Goal: Task Accomplishment & Management: Manage account settings

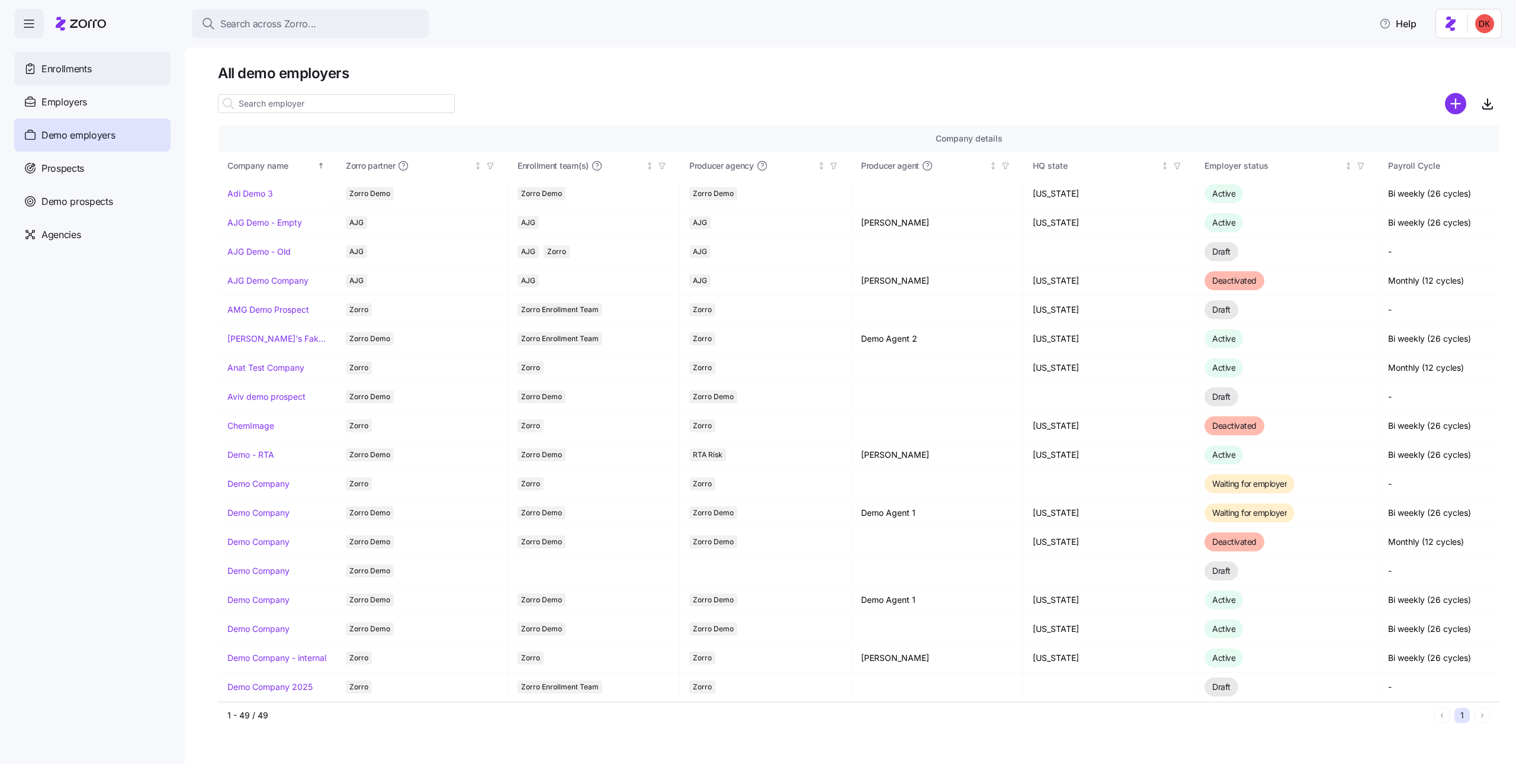
click at [121, 68] on div "Enrollments" at bounding box center [92, 68] width 156 height 33
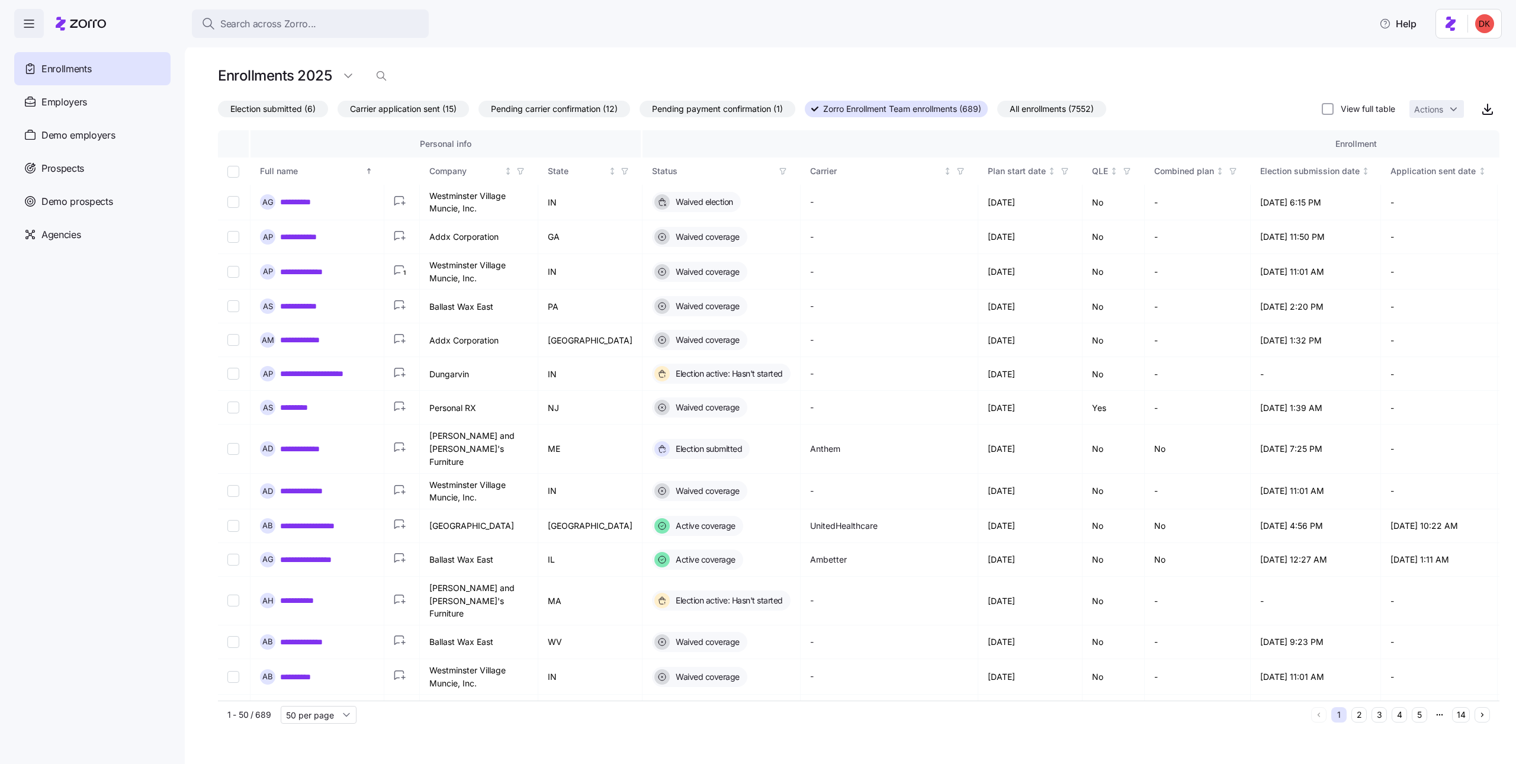
click at [1058, 109] on span "All enrollments (7552)" at bounding box center [1052, 108] width 84 height 15
click at [997, 112] on input "All enrollments (7552)" at bounding box center [997, 112] width 0 height 0
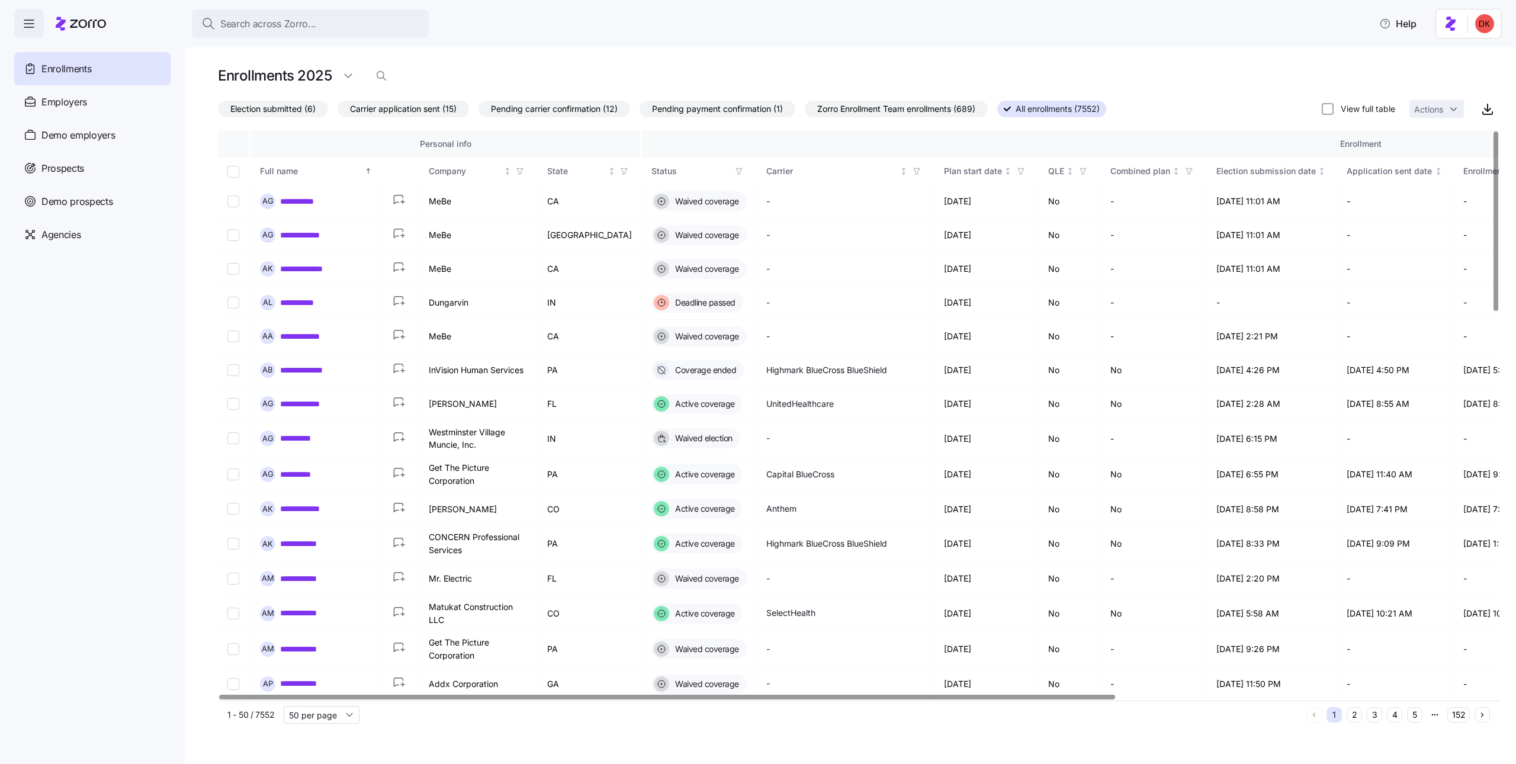
click at [735, 167] on icon "button" at bounding box center [739, 171] width 8 height 8
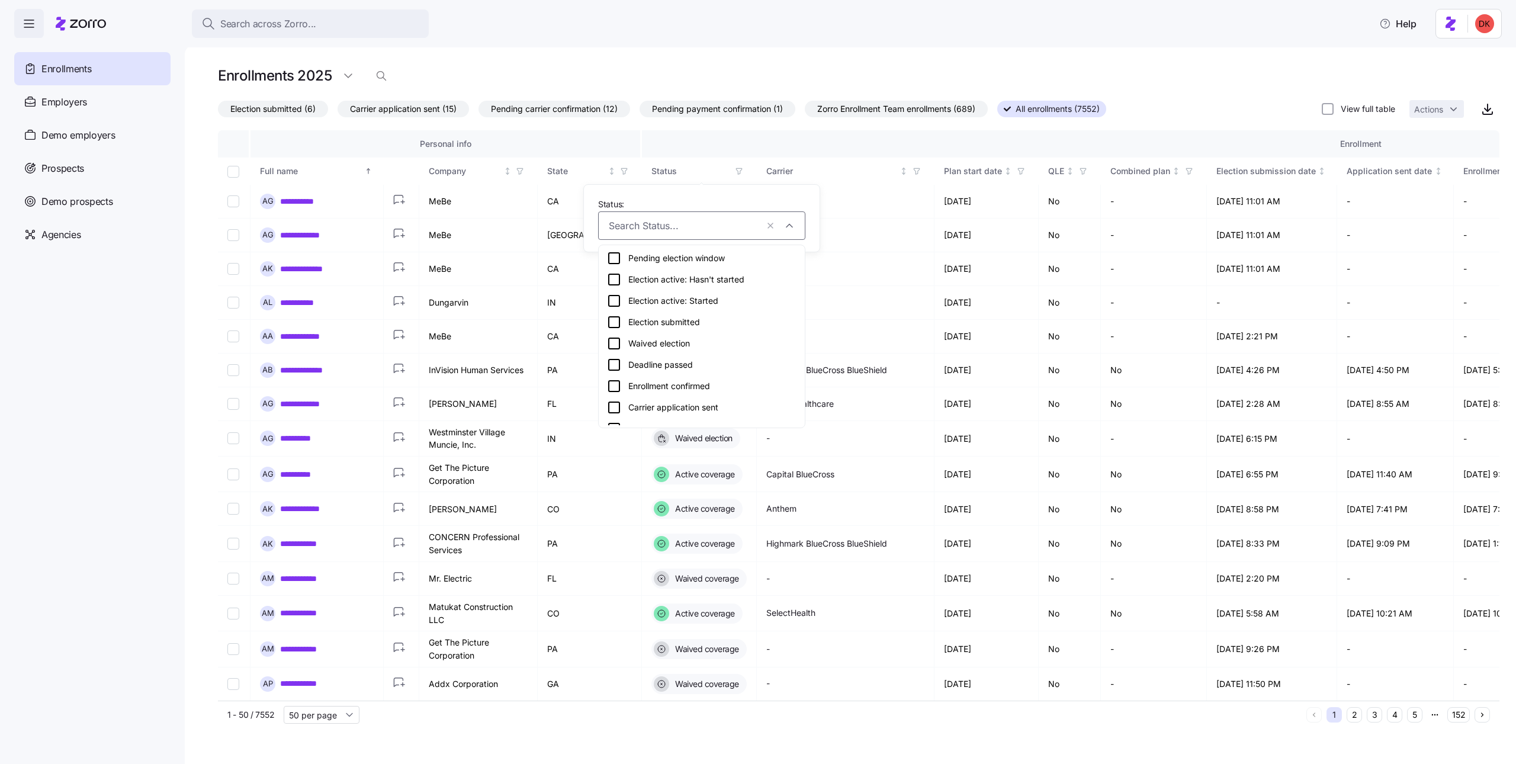
click at [617, 258] on icon at bounding box center [614, 258] width 14 height 14
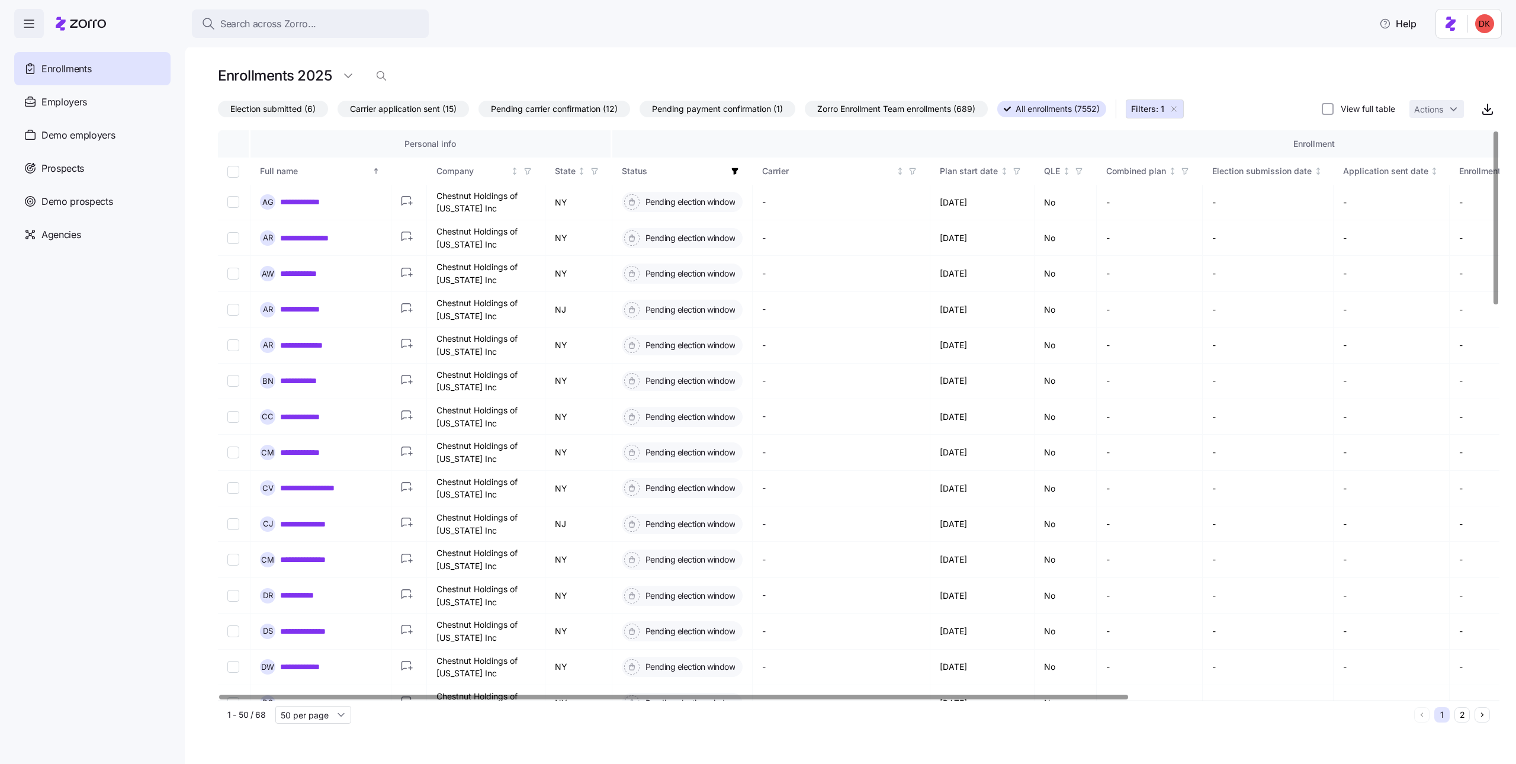
click at [738, 171] on icon "button" at bounding box center [735, 171] width 7 height 7
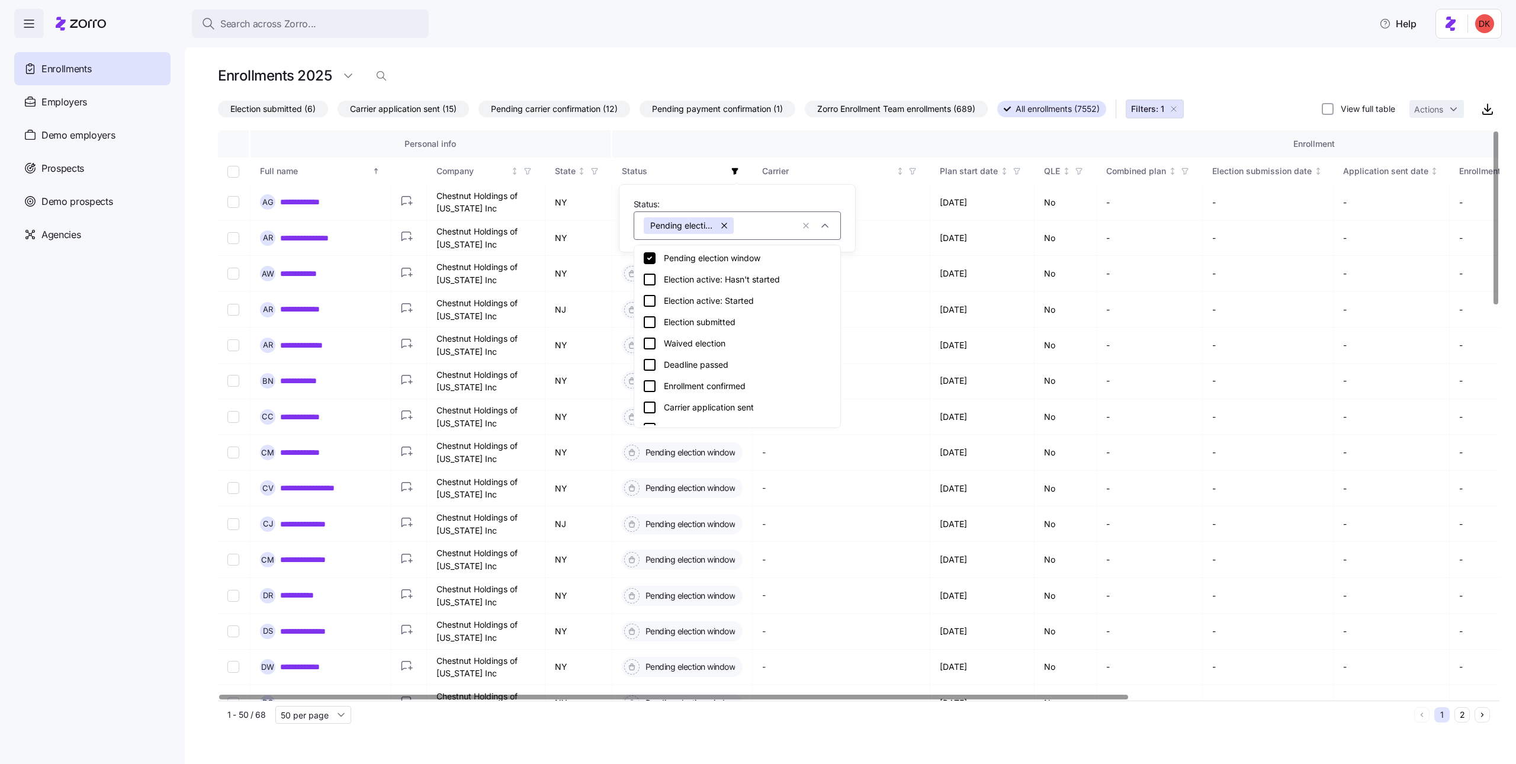
click at [648, 281] on icon at bounding box center [650, 279] width 14 height 14
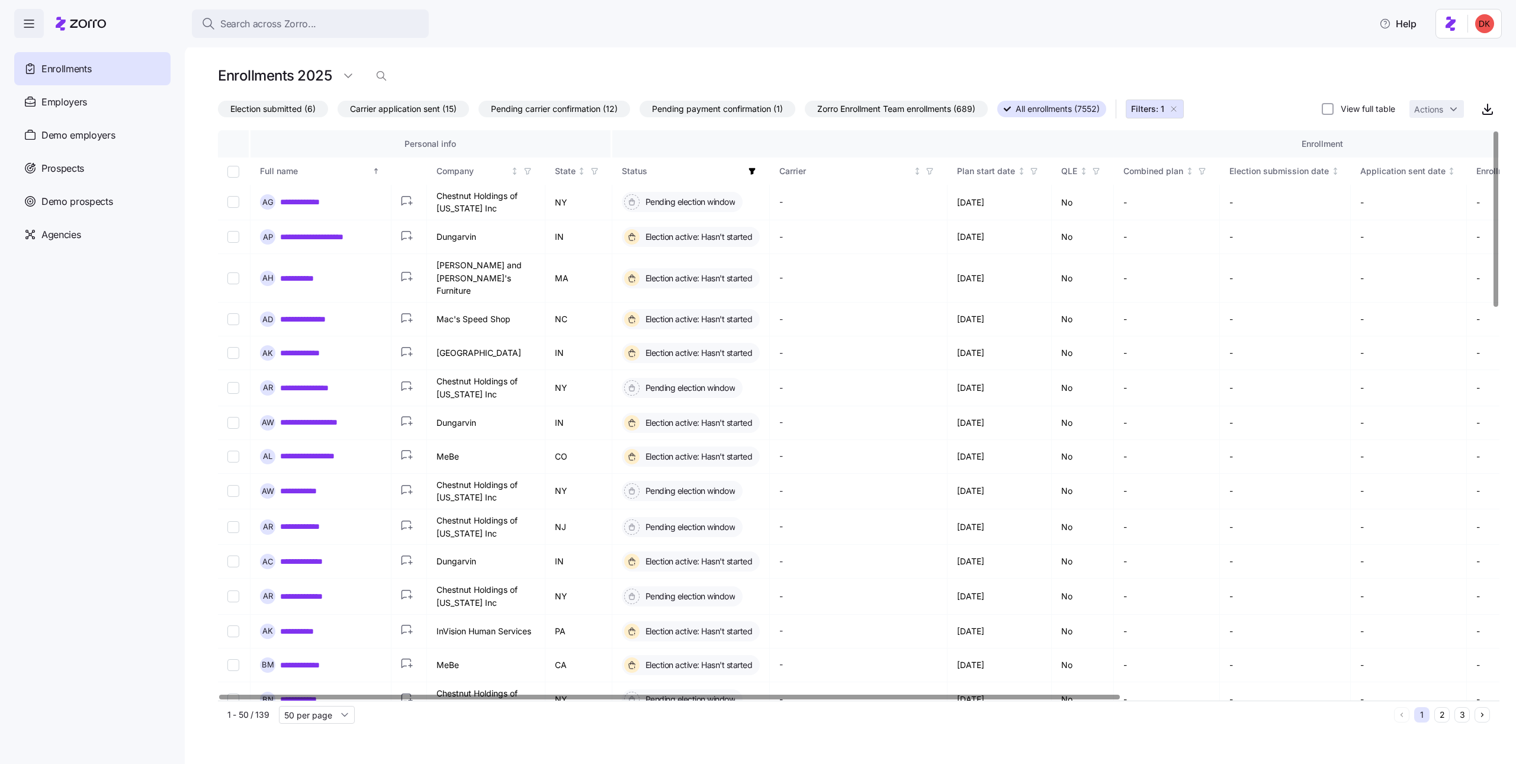
click at [755, 171] on icon "button" at bounding box center [752, 171] width 8 height 8
click at [711, 299] on div "Election active: Started" at bounding box center [753, 301] width 189 height 14
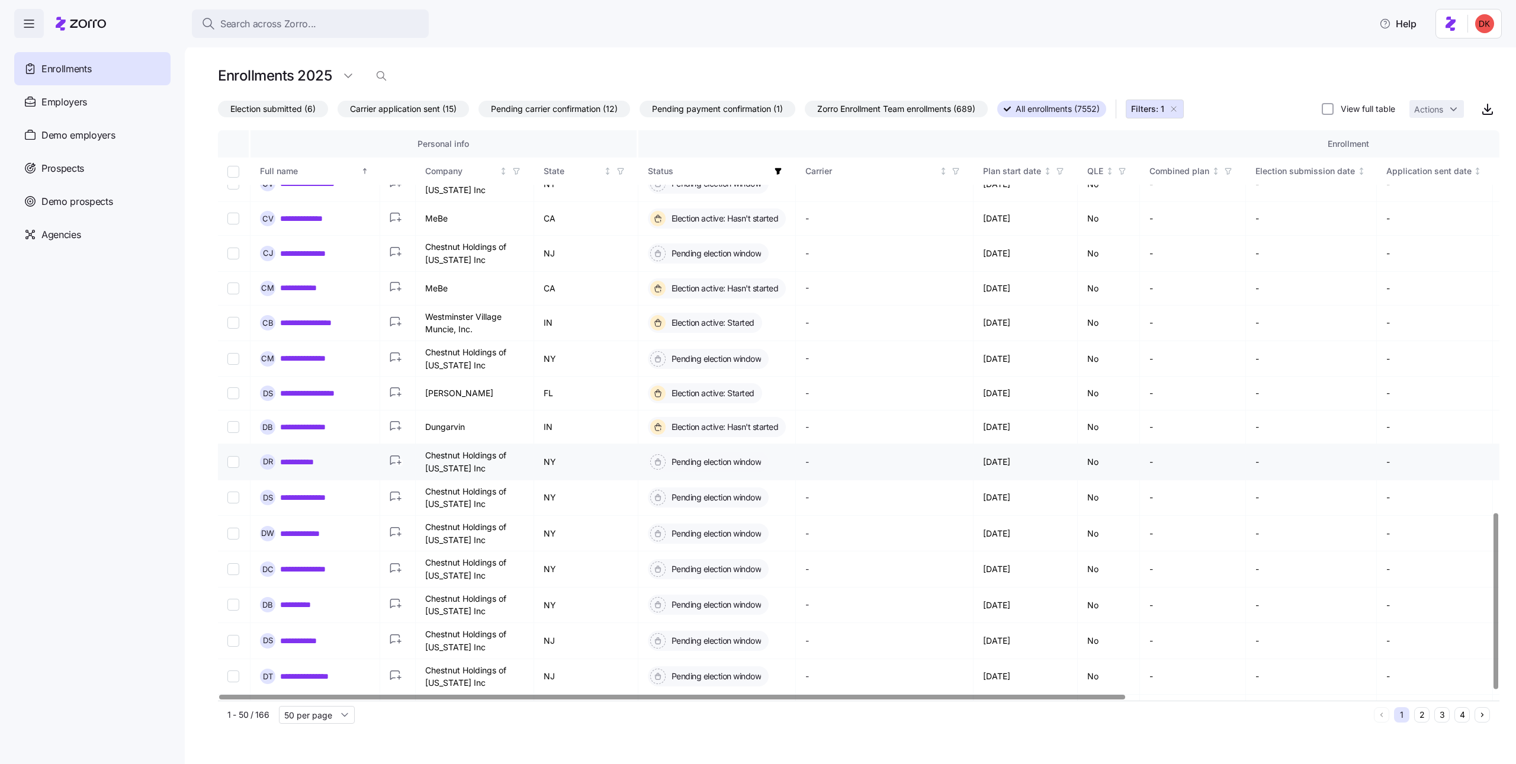
scroll to position [1247, 0]
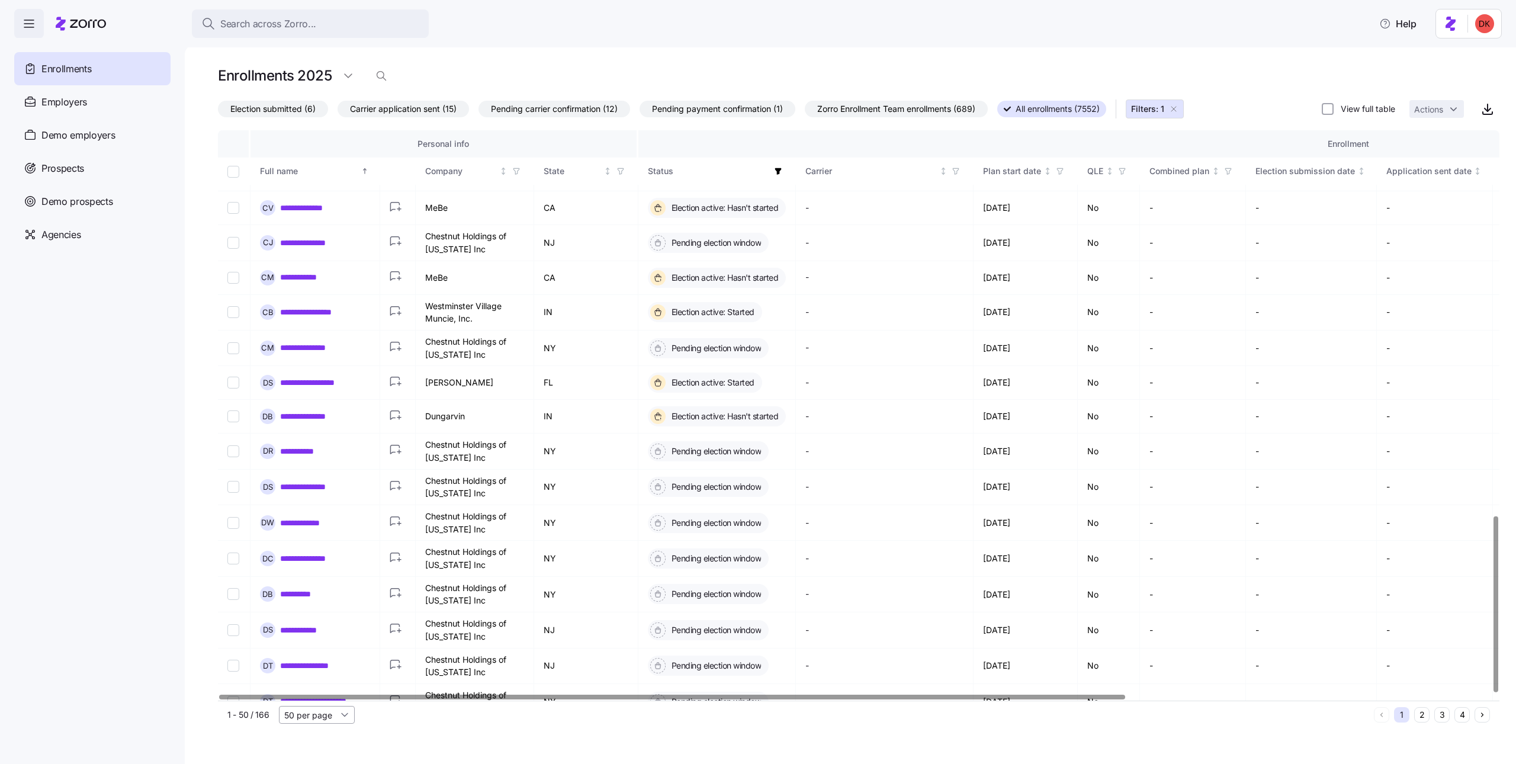
click at [323, 722] on input "50 per page" at bounding box center [317, 715] width 76 height 18
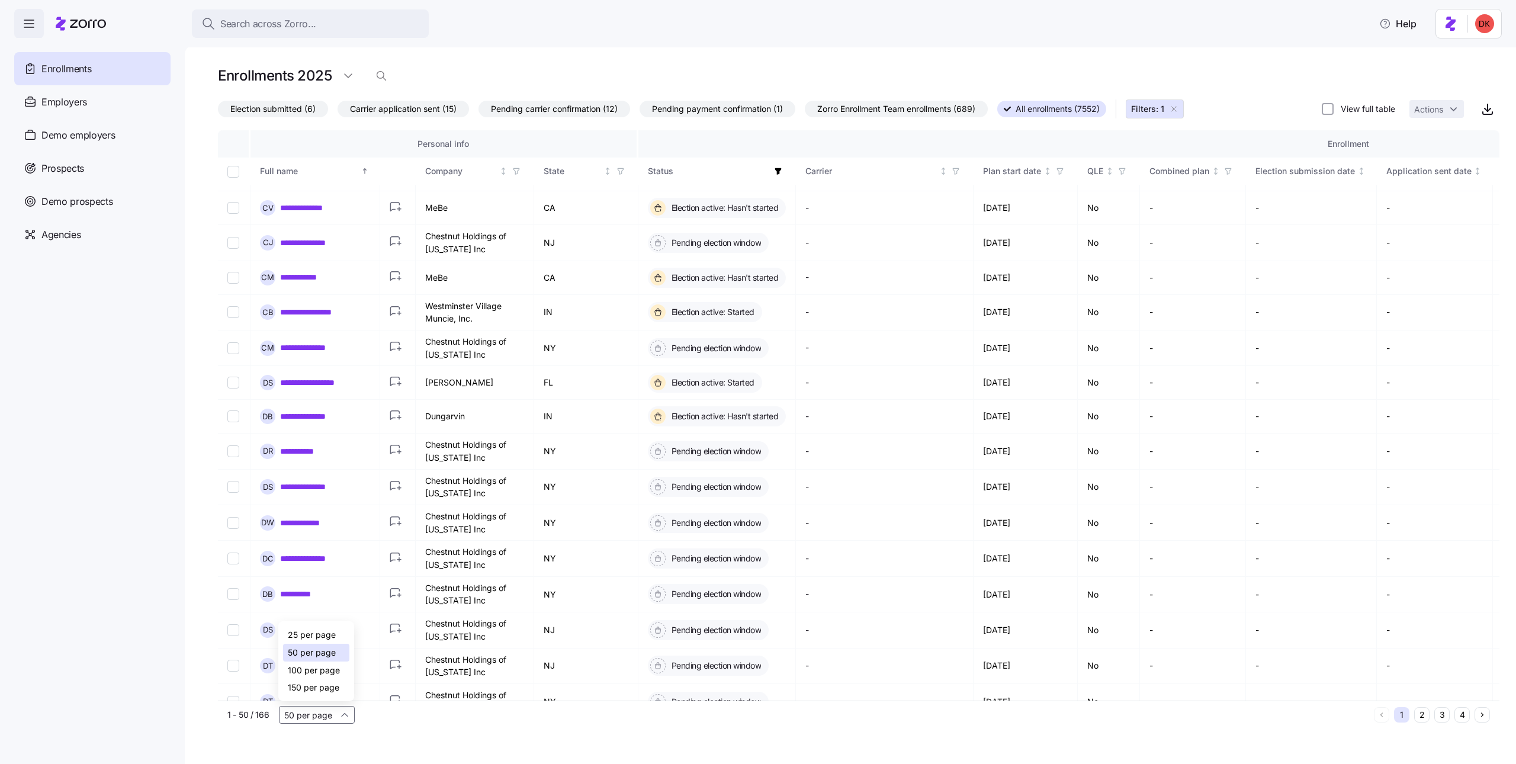
click at [325, 688] on span "150 per page" at bounding box center [314, 687] width 52 height 13
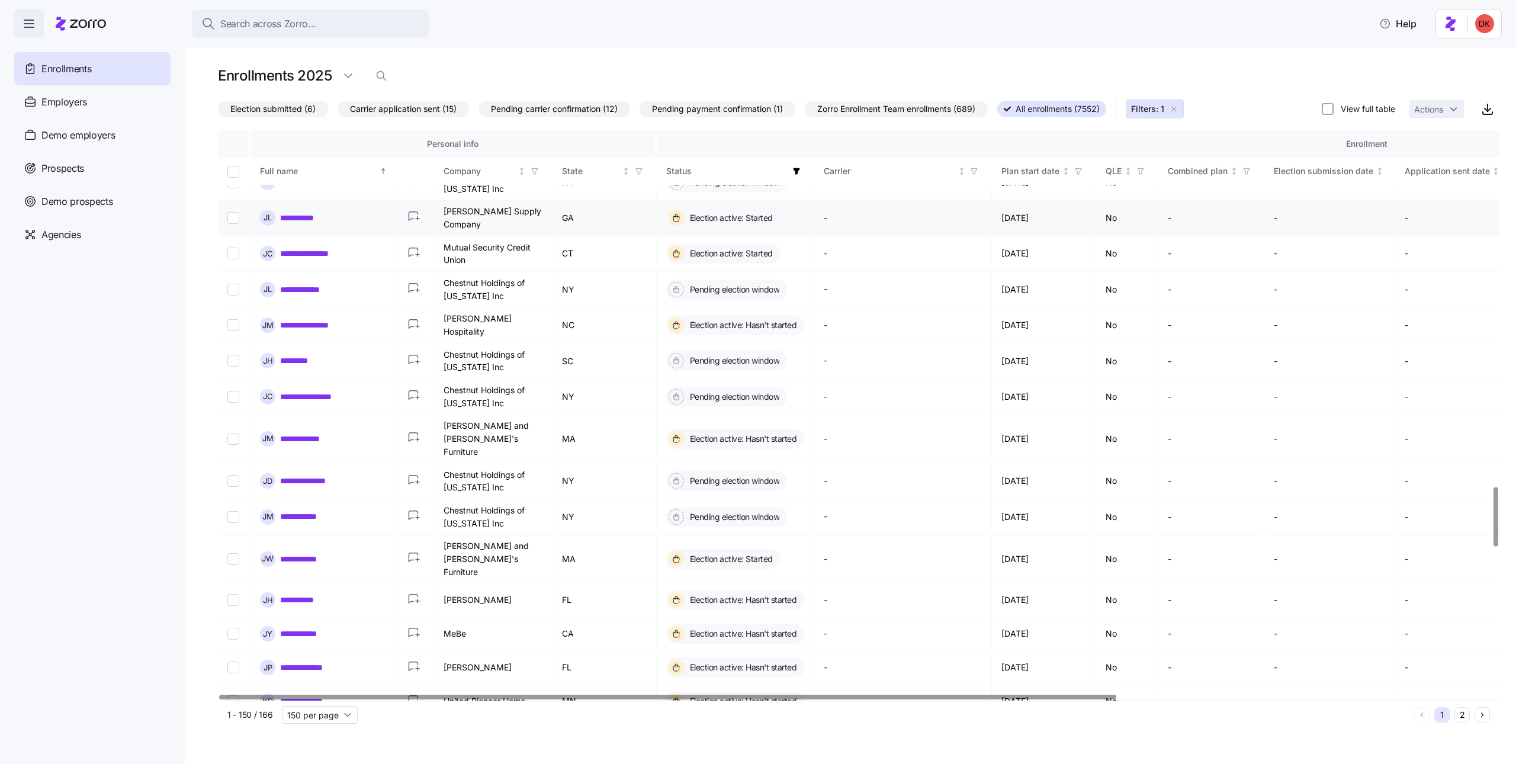
scroll to position [3444, 0]
